Goal: Navigation & Orientation: Find specific page/section

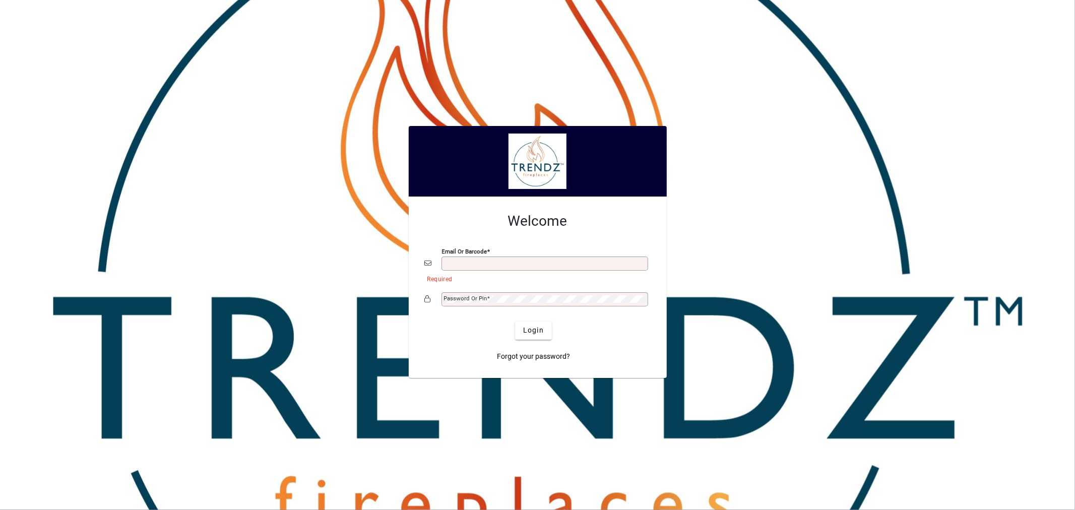
click at [487, 268] on div "Email or Barcode" at bounding box center [544, 264] width 207 height 14
click at [525, 269] on div "Email or Barcode" at bounding box center [544, 264] width 207 height 14
click at [537, 266] on input "Email or Barcode" at bounding box center [546, 264] width 204 height 8
type input "**********"
drag, startPoint x: 547, startPoint y: 325, endPoint x: 545, endPoint y: 330, distance: 5.2
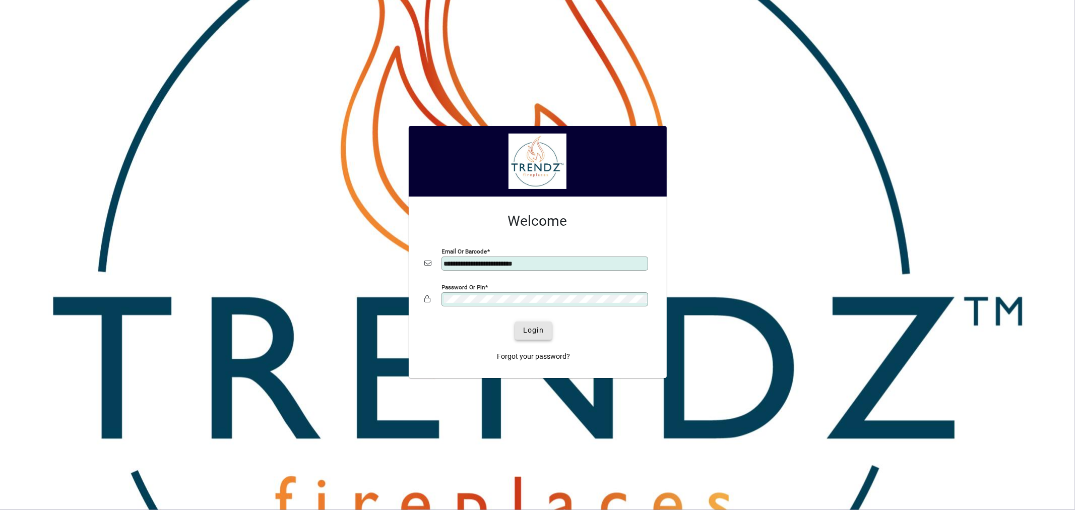
click at [547, 328] on span "submit" at bounding box center [533, 330] width 37 height 24
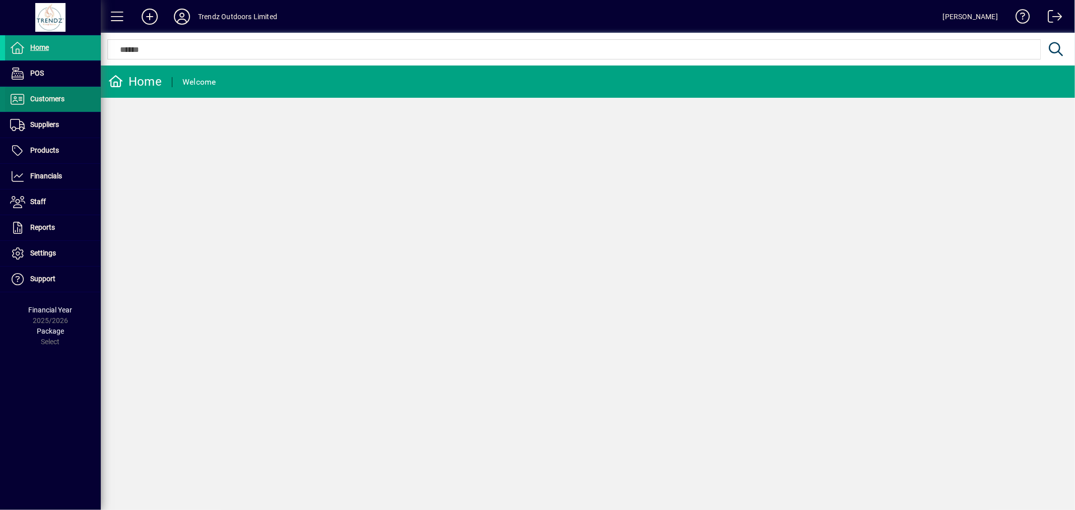
click at [51, 104] on span "Customers" at bounding box center [34, 99] width 59 height 12
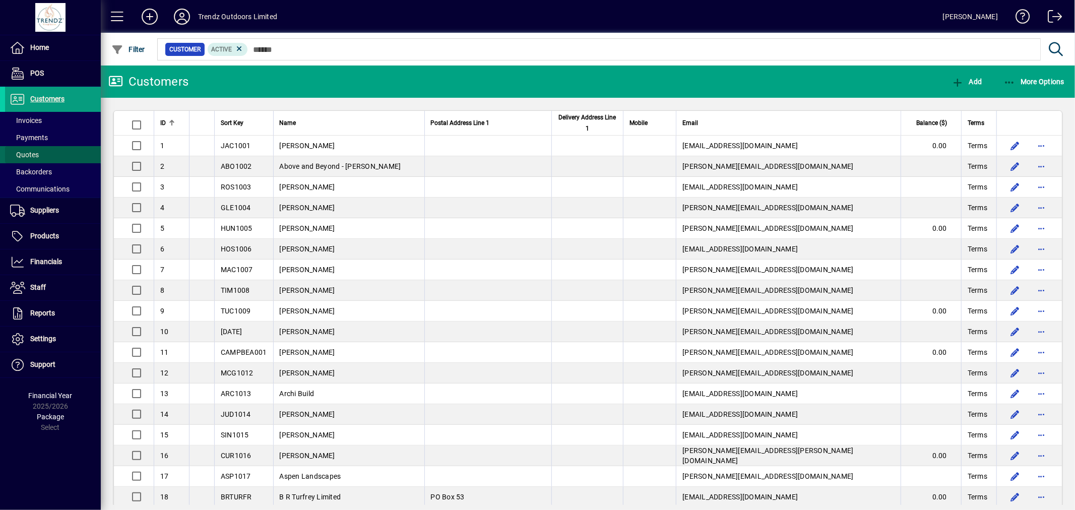
click at [21, 157] on span "Quotes" at bounding box center [24, 155] width 29 height 8
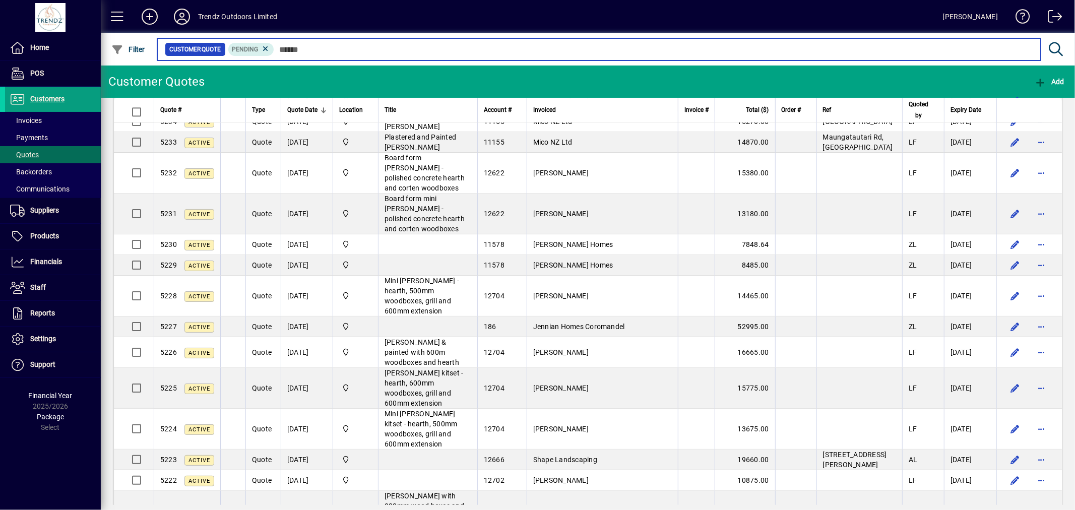
scroll to position [2128, 0]
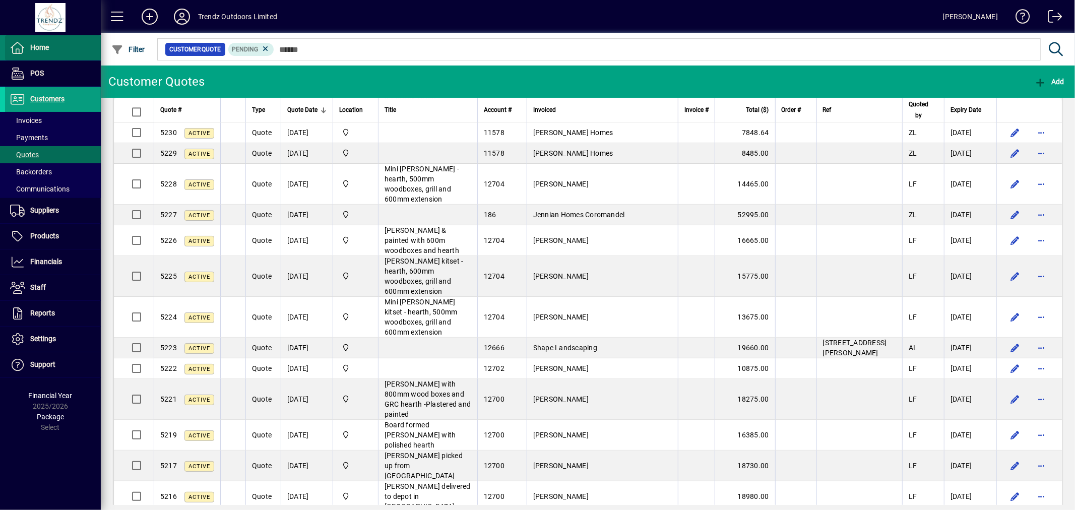
click at [44, 46] on span "Home" at bounding box center [39, 47] width 19 height 8
